Goal: Check status

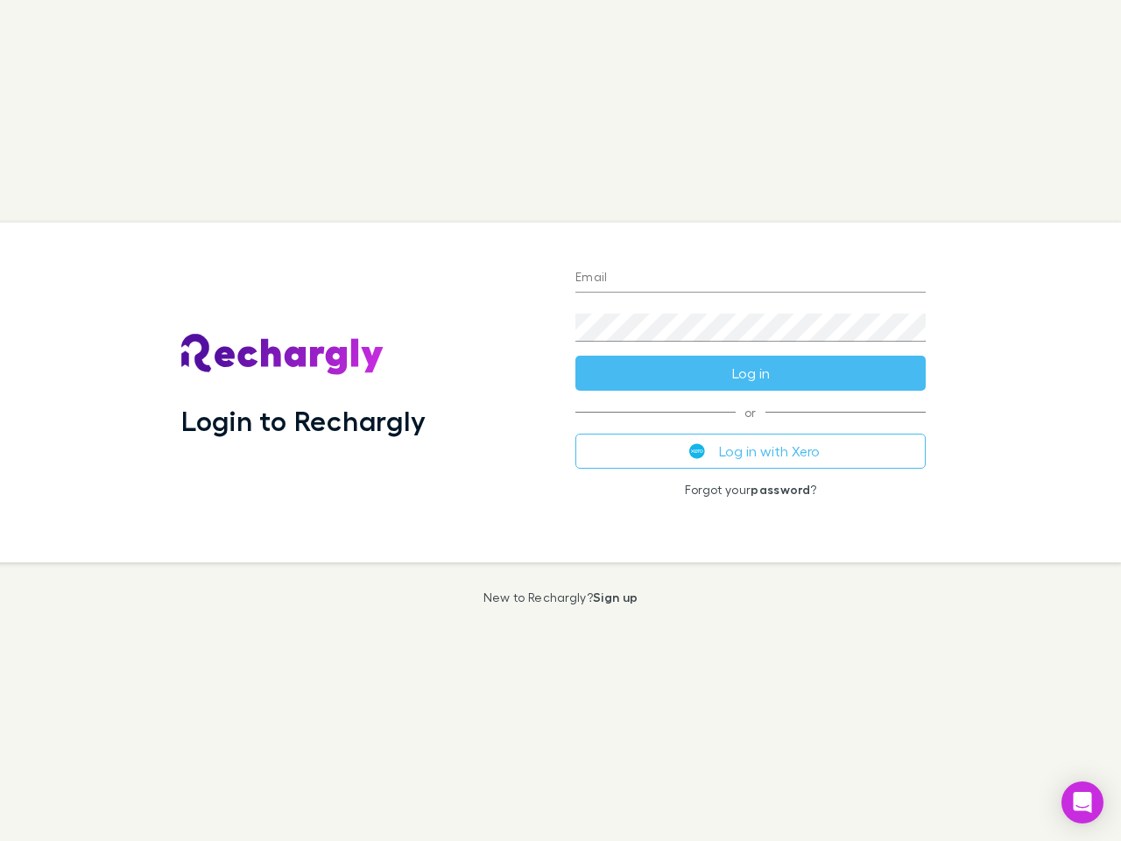
click at [560, 420] on div "Login to Rechargly" at bounding box center [364, 392] width 394 height 340
click at [750, 278] on input "Email" at bounding box center [750, 278] width 350 height 28
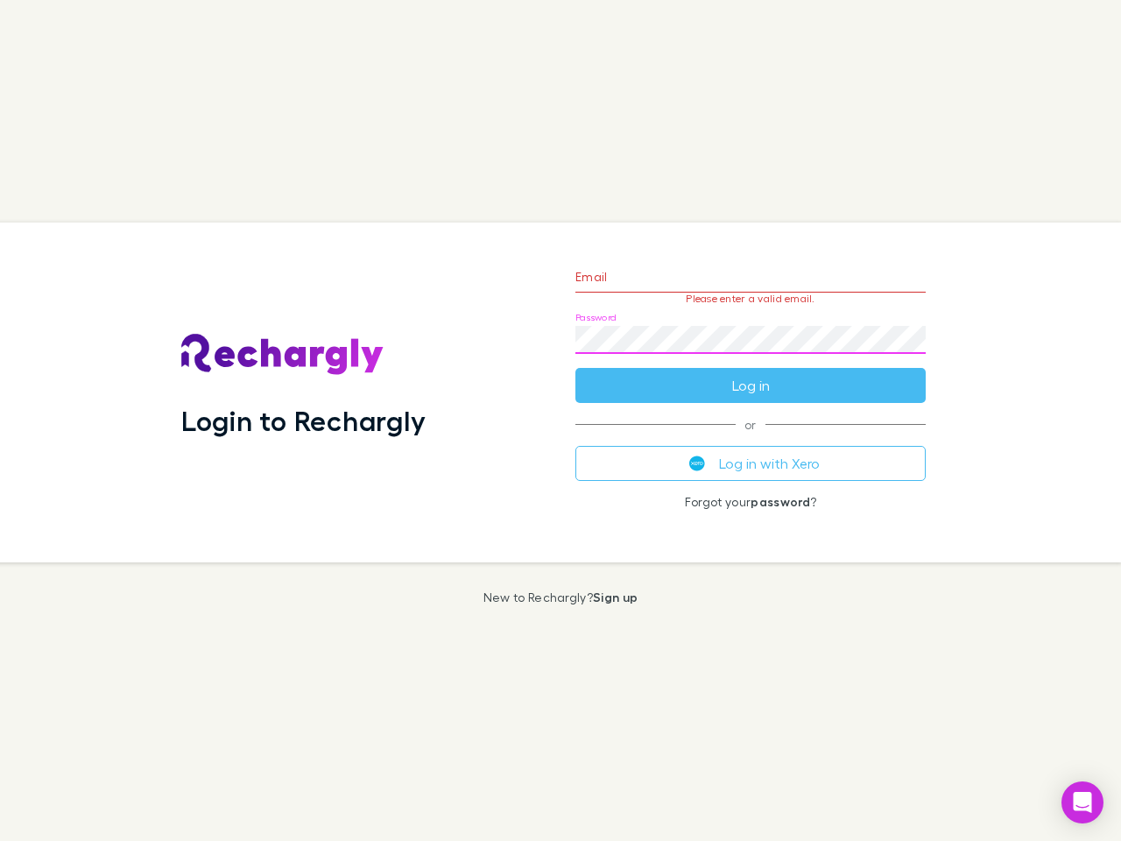
click at [750, 373] on form "Email Please enter a valid email. Password Log in" at bounding box center [750, 326] width 350 height 152
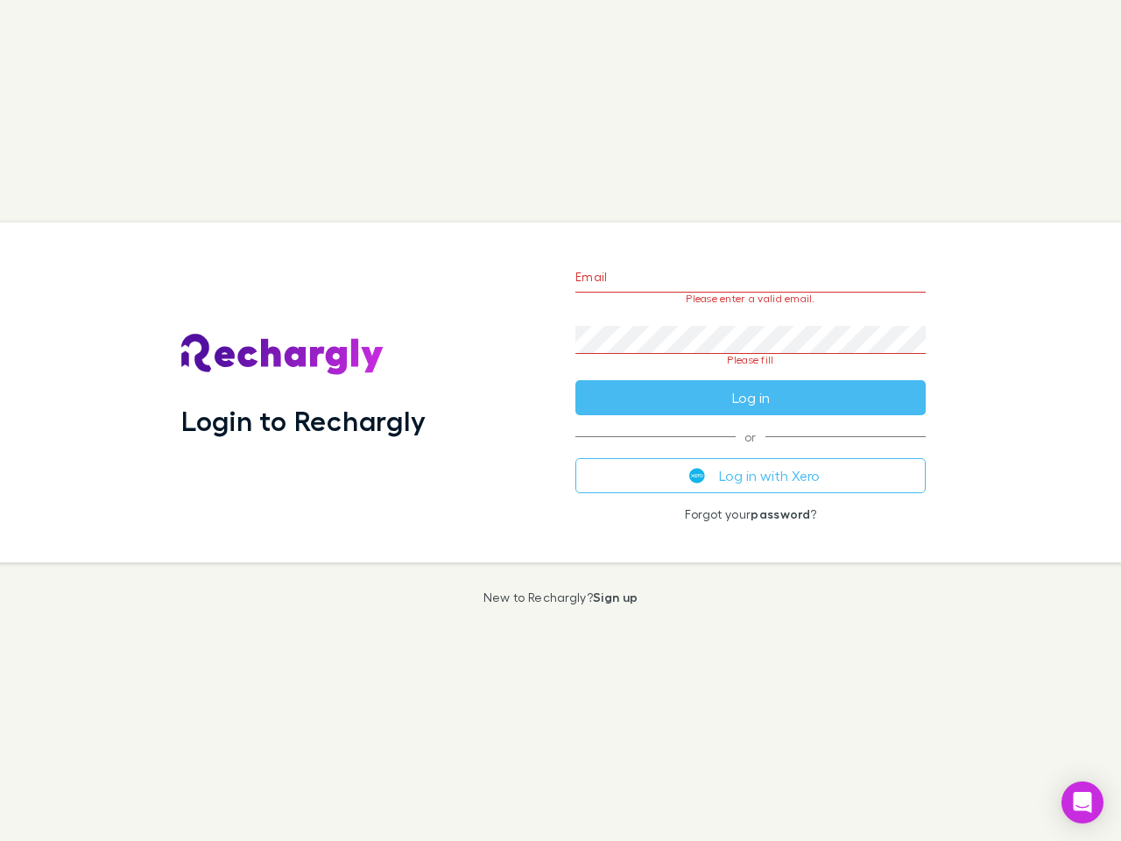
click at [750, 451] on div "Email Please enter a valid email. Password Please fill Log in or Log in with Xe…" at bounding box center [750, 392] width 378 height 340
click at [1082, 802] on icon "Open Intercom Messenger" at bounding box center [1083, 802] width 18 height 21
